Goal: Information Seeking & Learning: Learn about a topic

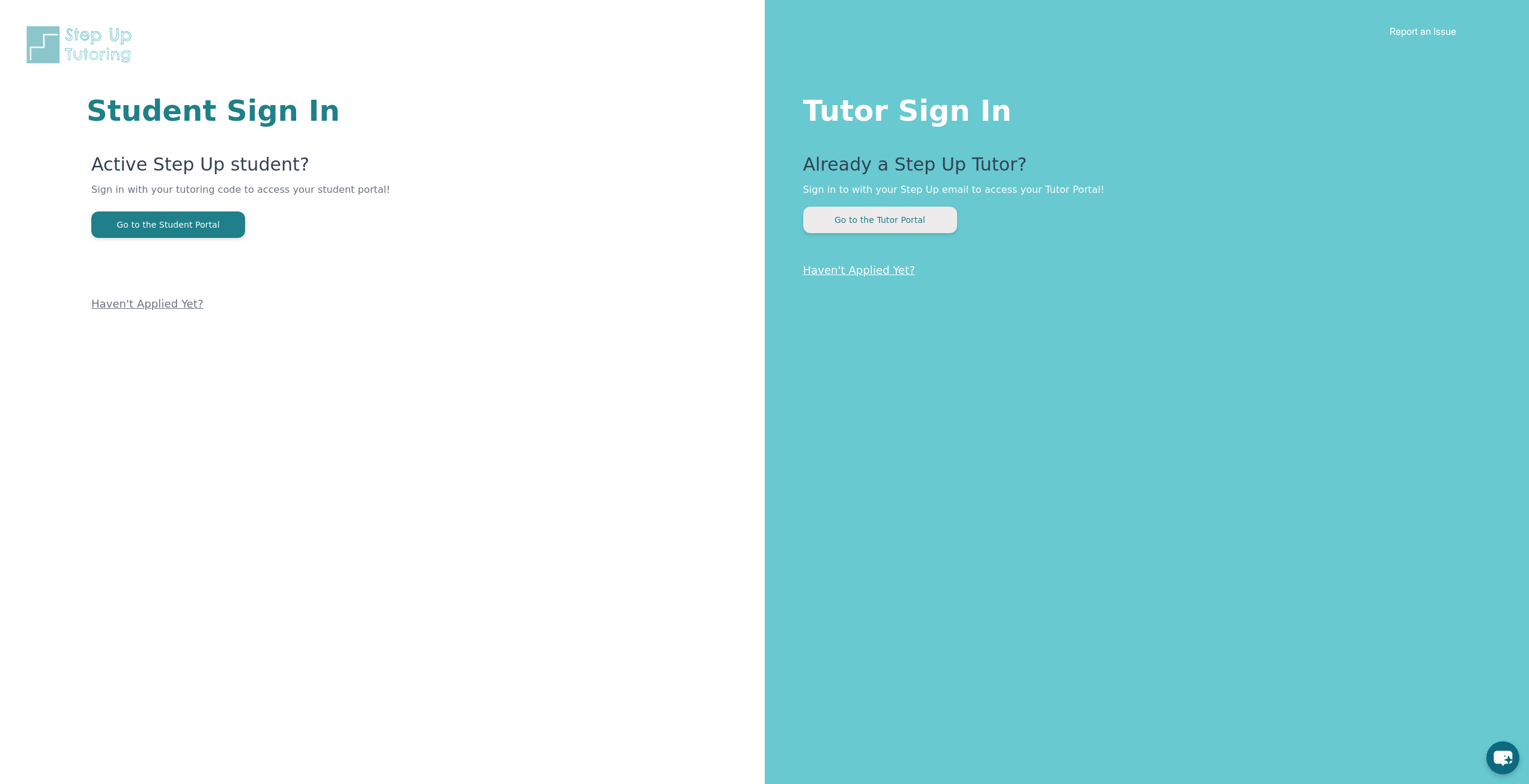
click at [832, 209] on button "Go to the Tutor Portal" at bounding box center [880, 219] width 154 height 26
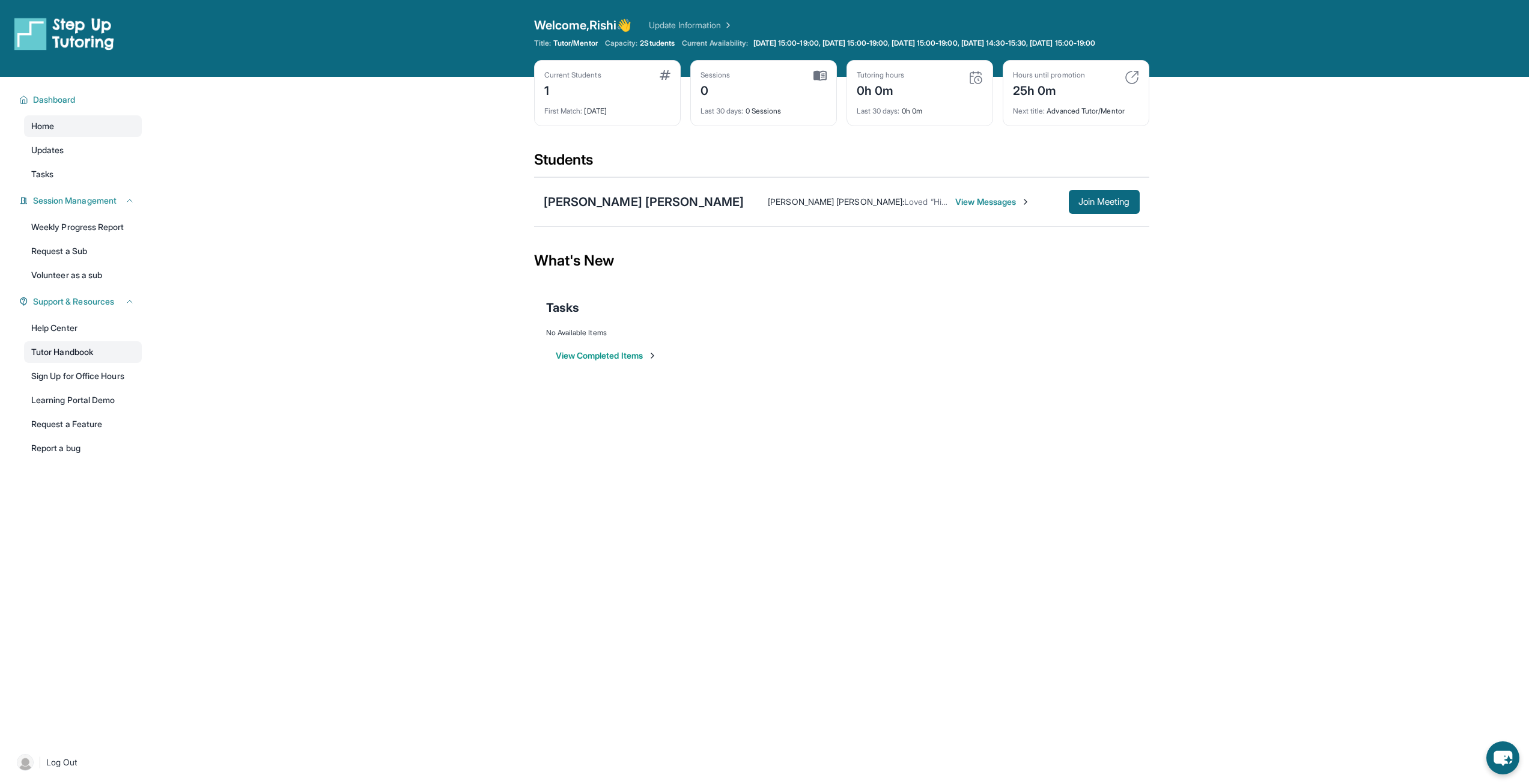
click at [98, 363] on link "Tutor Handbook" at bounding box center [83, 351] width 118 height 21
click at [93, 410] on link "Learning Portal Demo" at bounding box center [83, 400] width 118 height 21
click at [833, 48] on span "[DATE] 15:00-19:00, [DATE] 15:00-19:00, [DATE] 15:00-19:00, [DATE] 14:30-15:30,…" at bounding box center [924, 43] width 343 height 10
click at [83, 183] on link "Tasks" at bounding box center [83, 174] width 118 height 21
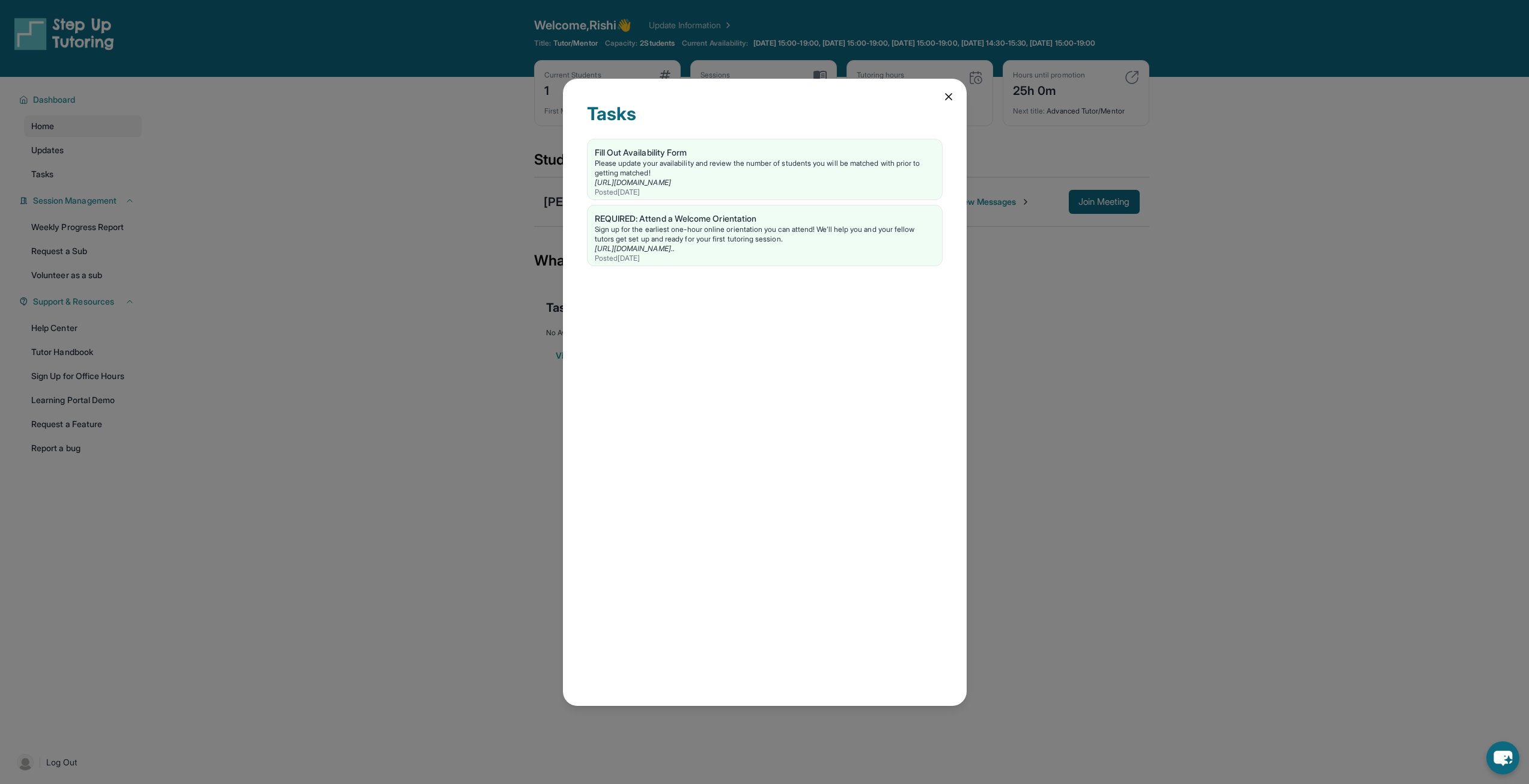
click at [948, 98] on icon at bounding box center [949, 97] width 6 height 6
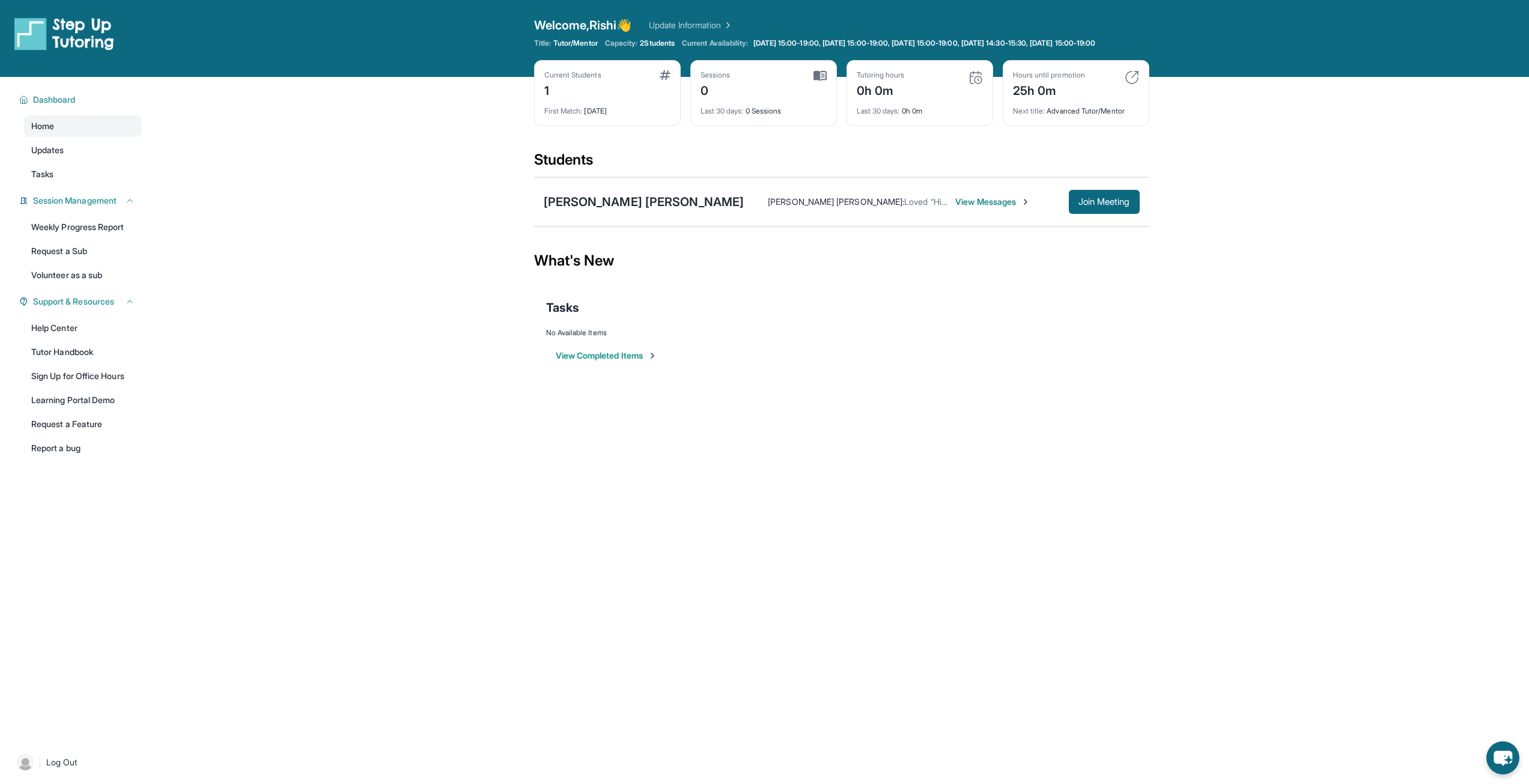
click at [889, 204] on div "[PERSON_NAME] [PERSON_NAME] : Loved “Hi from Step Up! We are so excited that yo…" at bounding box center [941, 202] width 395 height 24
click at [955, 208] on span "View Messages" at bounding box center [993, 202] width 75 height 12
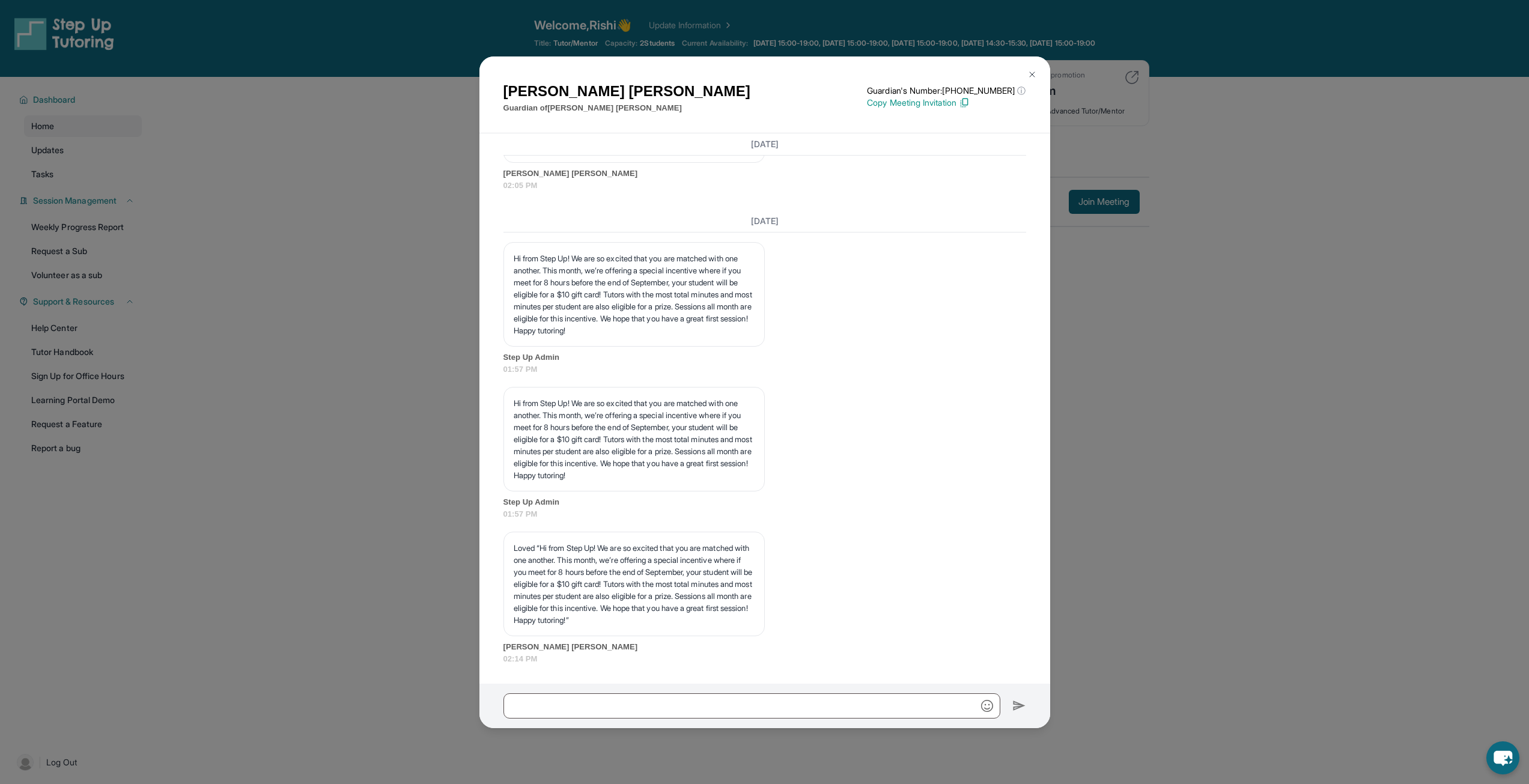
scroll to position [1459, 0]
click at [1024, 70] on button at bounding box center [1032, 74] width 24 height 24
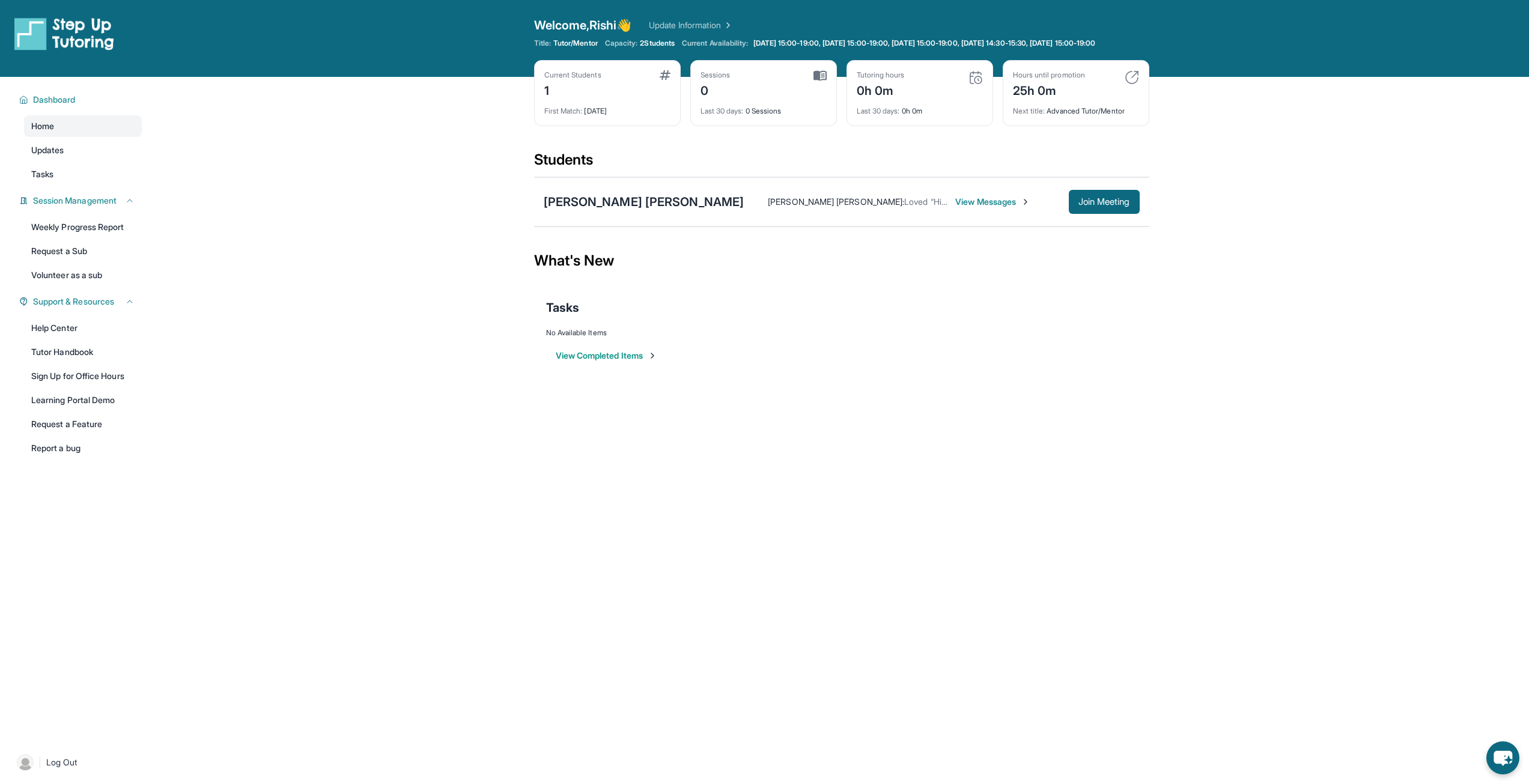
click at [955, 208] on span "View Messages" at bounding box center [993, 202] width 75 height 12
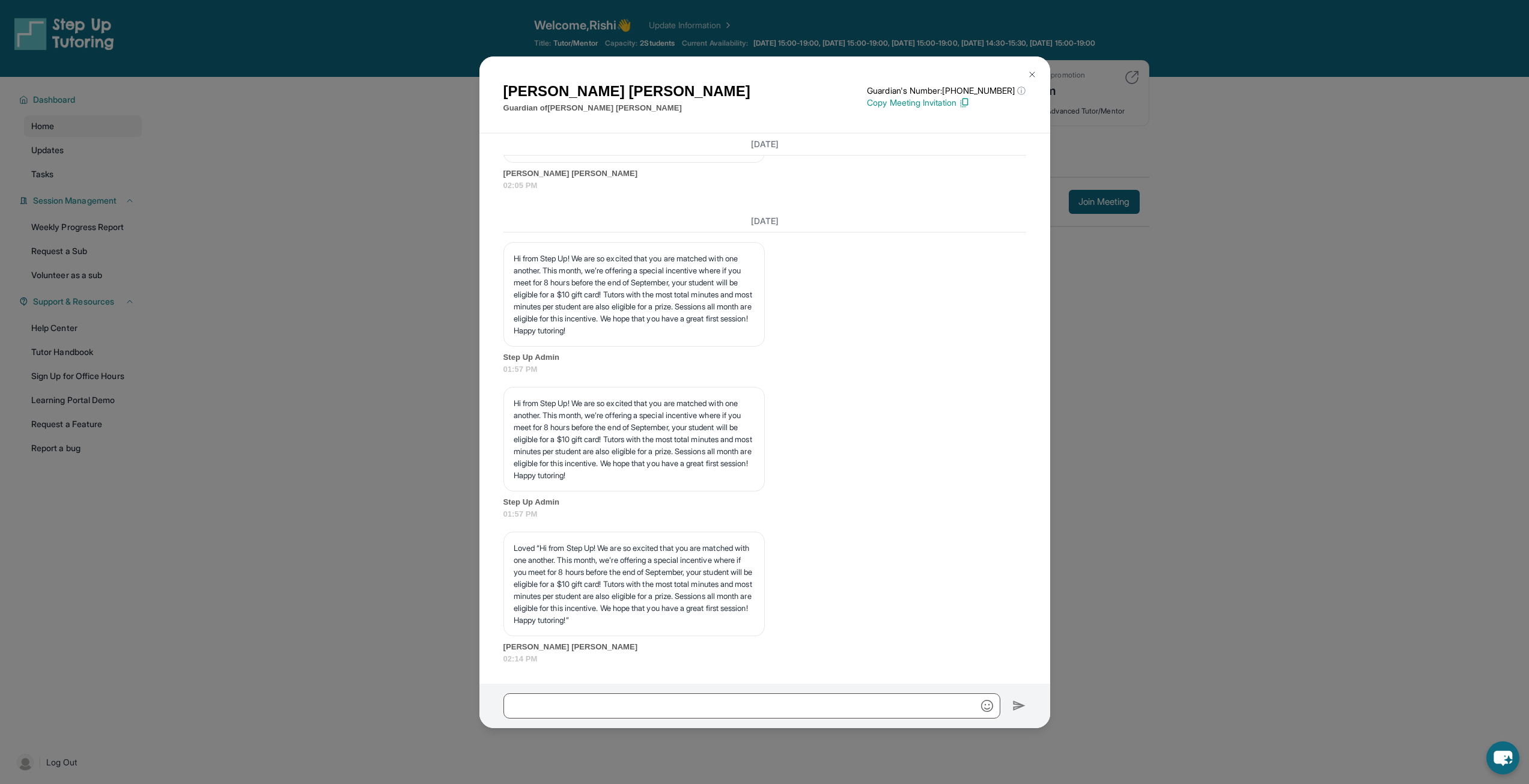
click at [1031, 78] on img at bounding box center [1033, 74] width 10 height 10
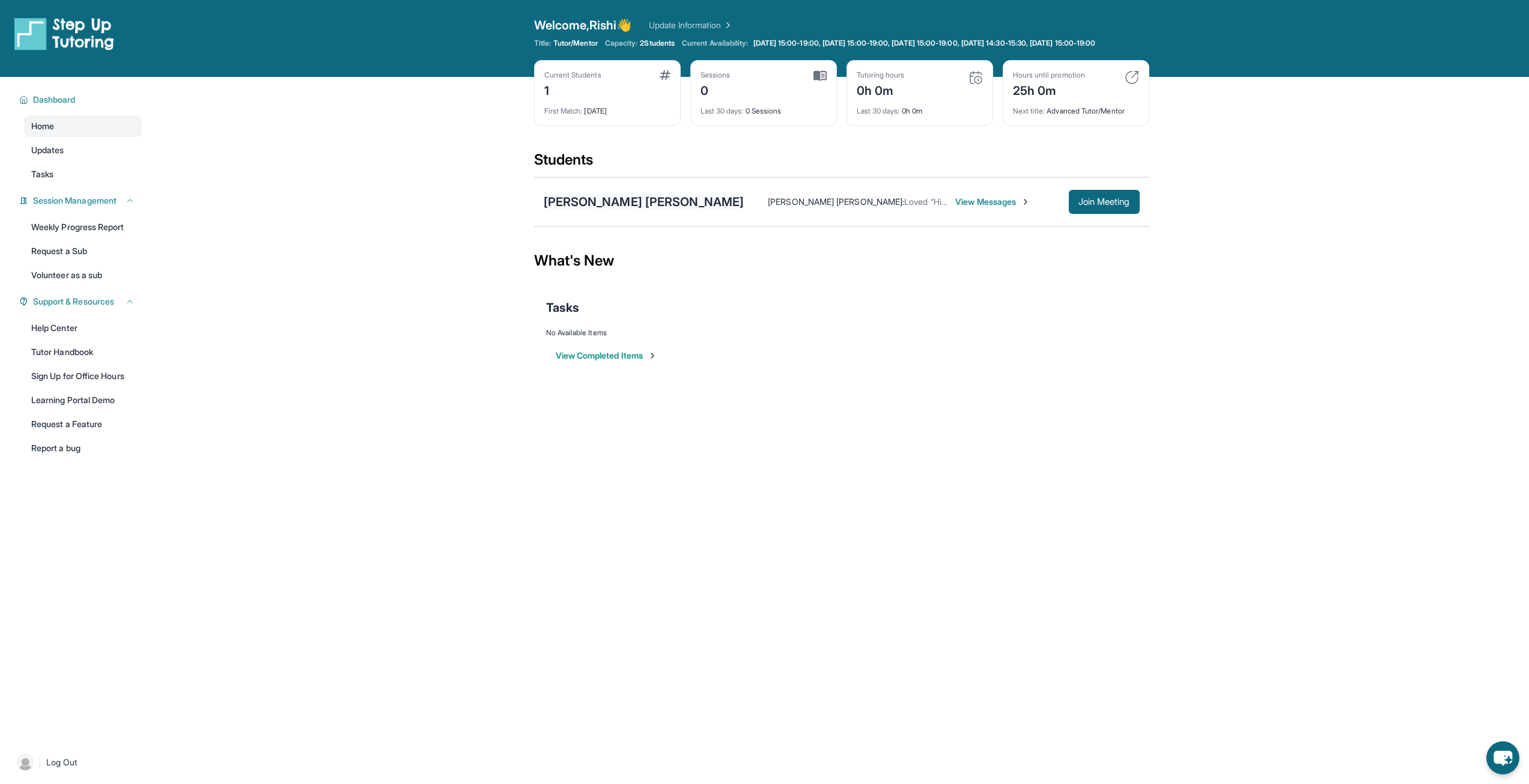
click at [626, 210] on div "[PERSON_NAME] [PERSON_NAME]" at bounding box center [644, 201] width 201 height 16
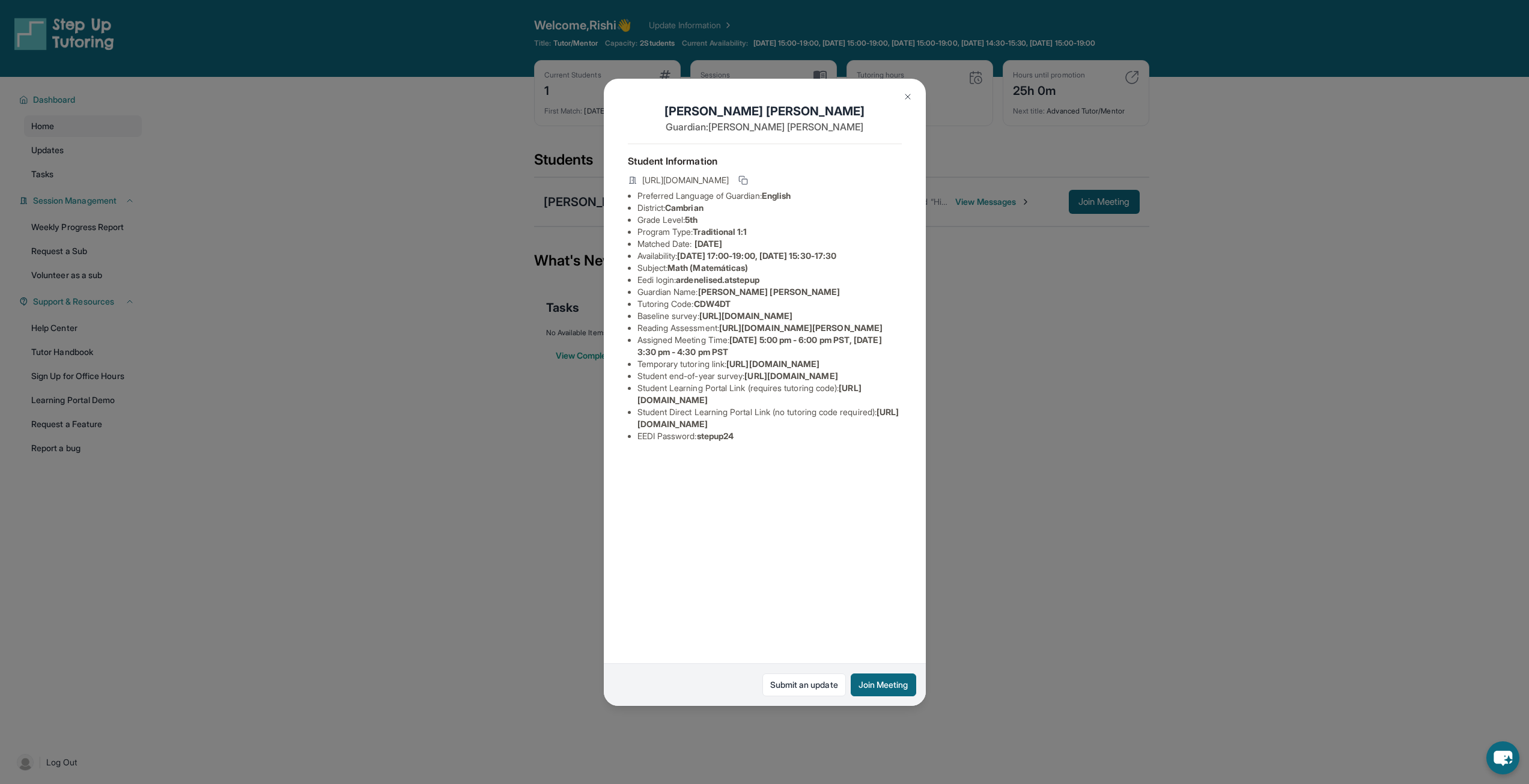
click at [906, 99] on img at bounding box center [908, 97] width 10 height 10
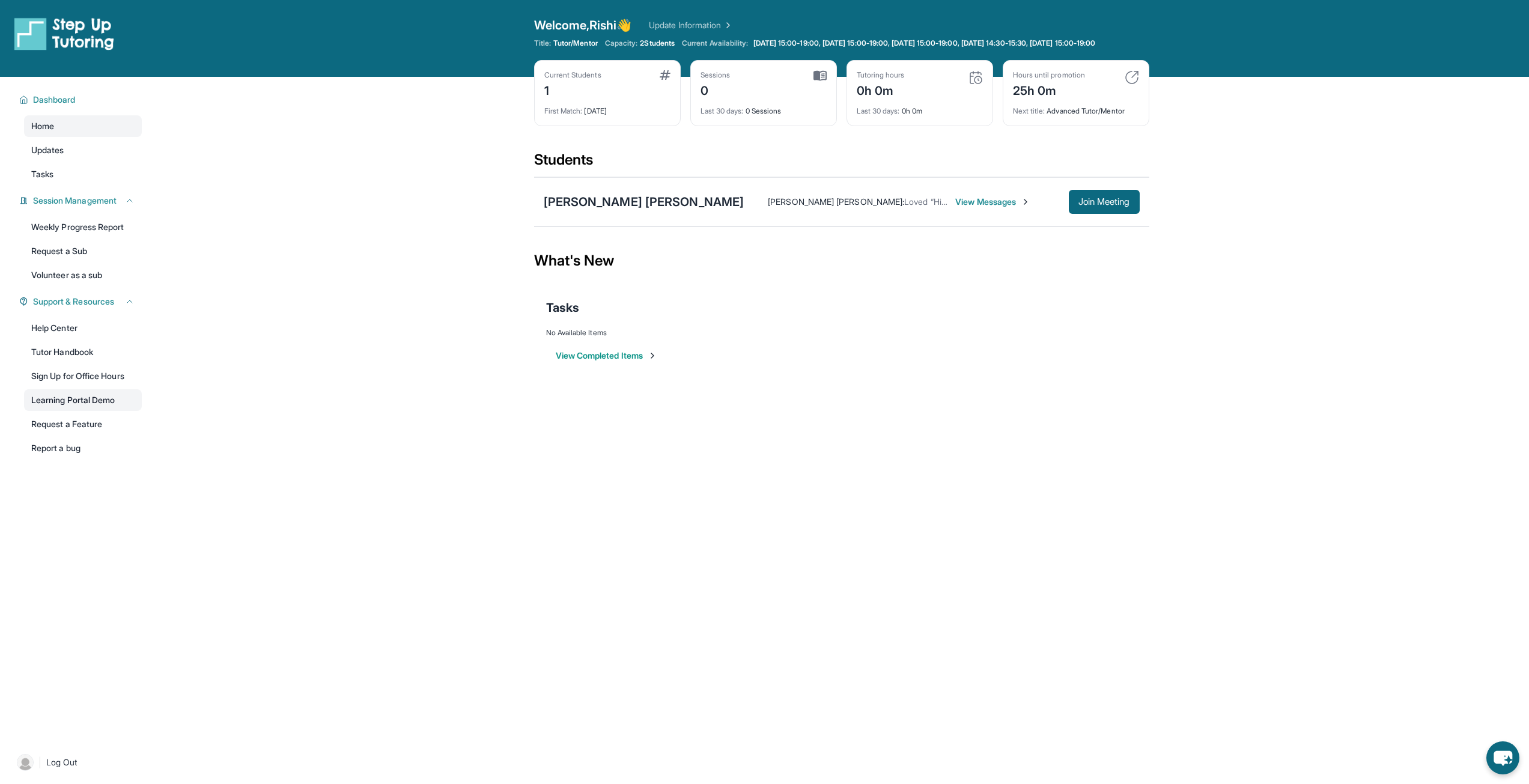
click at [84, 406] on link "Learning Portal Demo" at bounding box center [83, 400] width 118 height 21
click at [629, 210] on div "[PERSON_NAME] [PERSON_NAME]" at bounding box center [644, 201] width 201 height 16
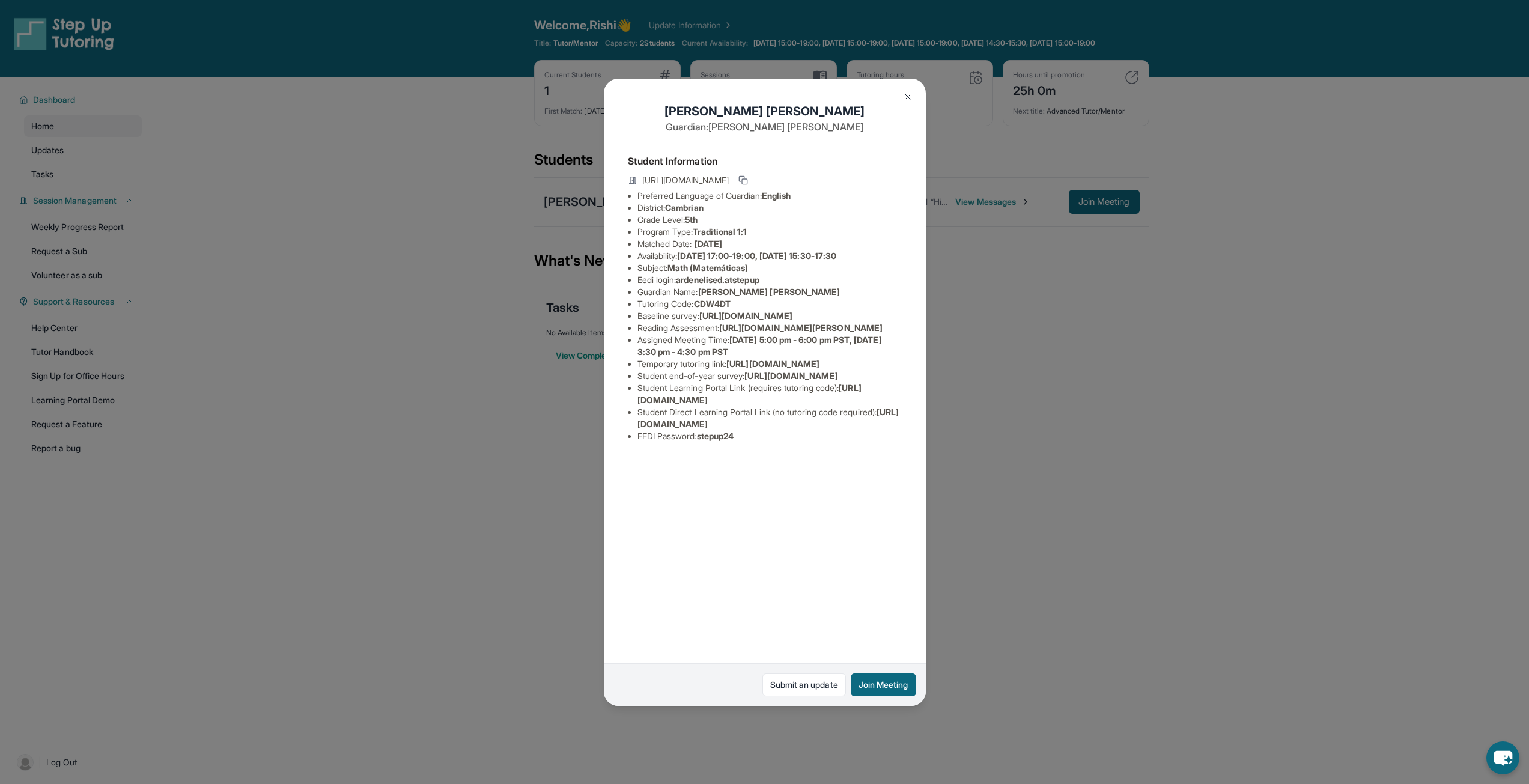
click at [905, 107] on button at bounding box center [907, 97] width 24 height 24
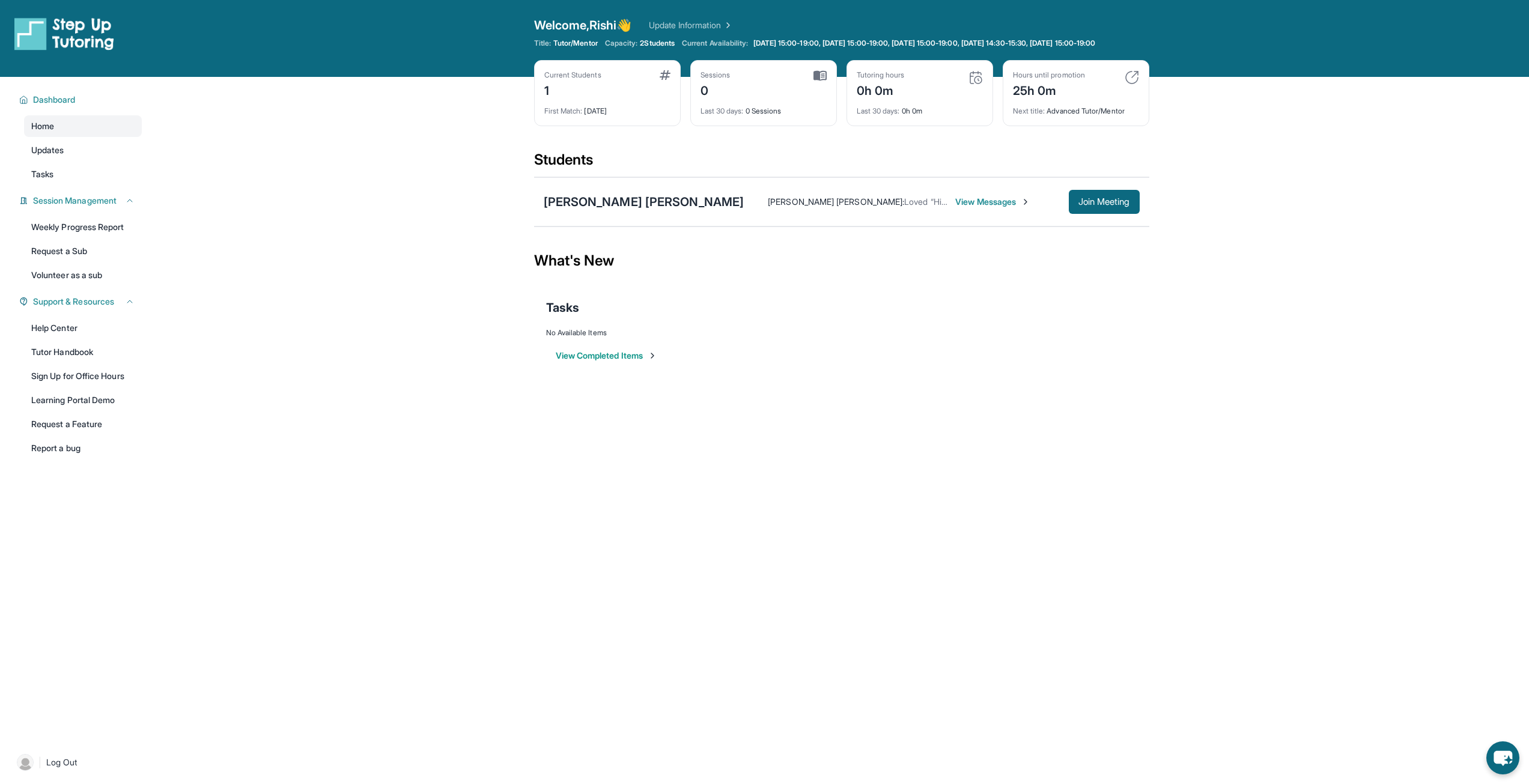
click at [955, 208] on span "View Messages" at bounding box center [993, 202] width 75 height 12
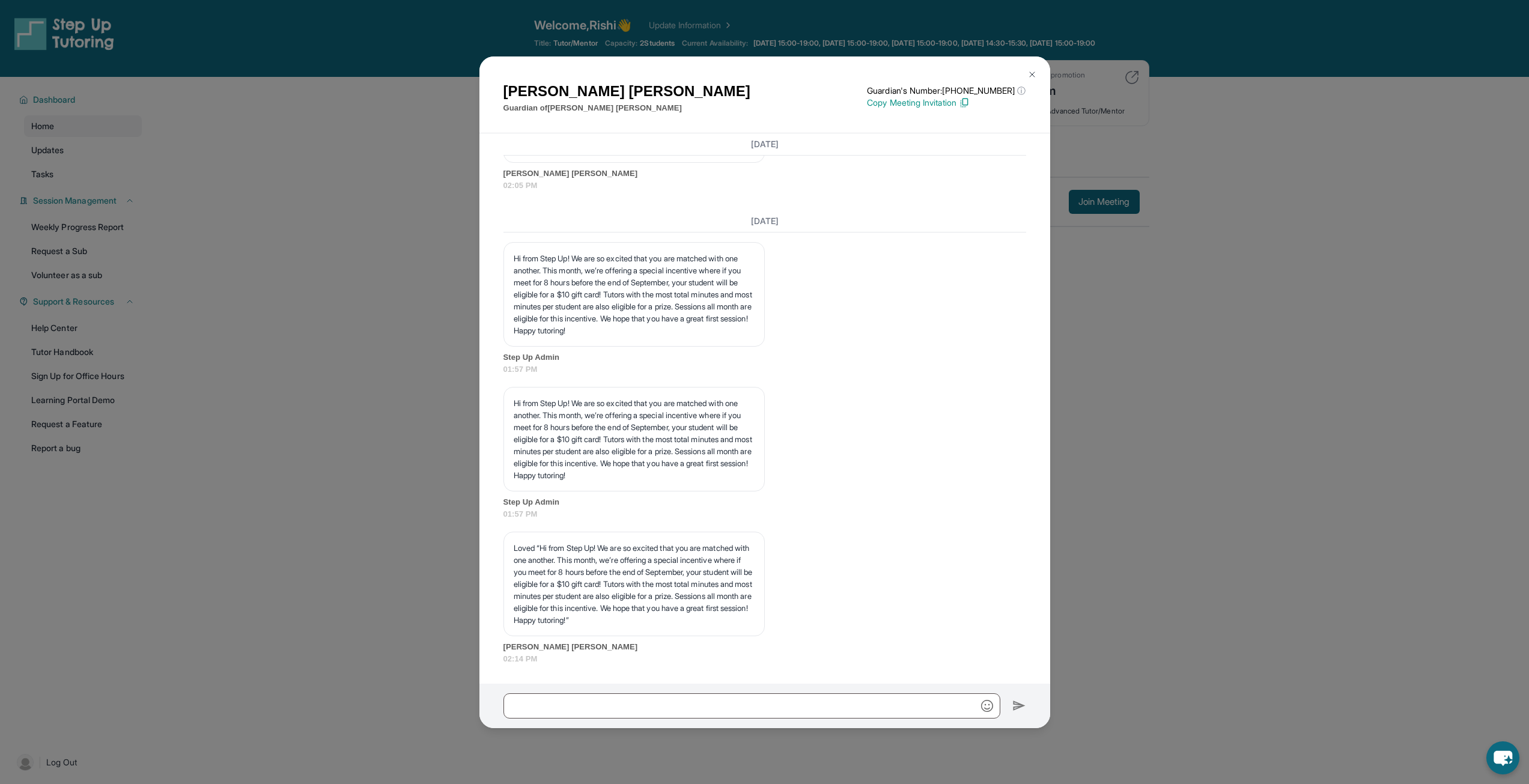
click at [1031, 70] on img at bounding box center [1033, 74] width 10 height 10
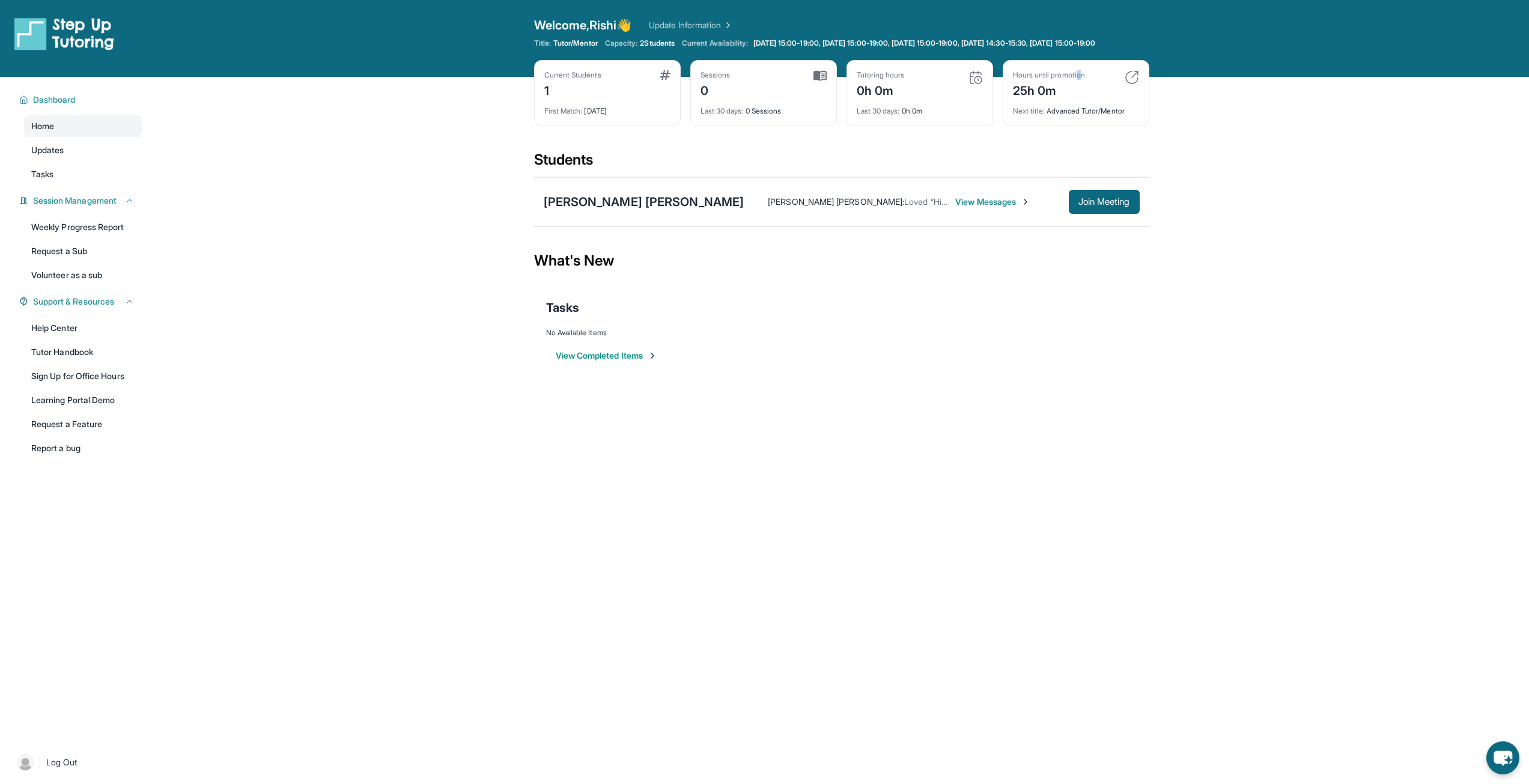
click at [1080, 80] on div "Hours until promotion" at bounding box center [1049, 75] width 72 height 10
click at [1134, 85] on img at bounding box center [1131, 77] width 14 height 14
click at [1171, 105] on main "Current Students 1 First Match : [DATE] Sessions 0 Last 30 days : 0 Sessions Tu…" at bounding box center [841, 234] width 1375 height 314
